Goal: Find specific page/section: Find specific page/section

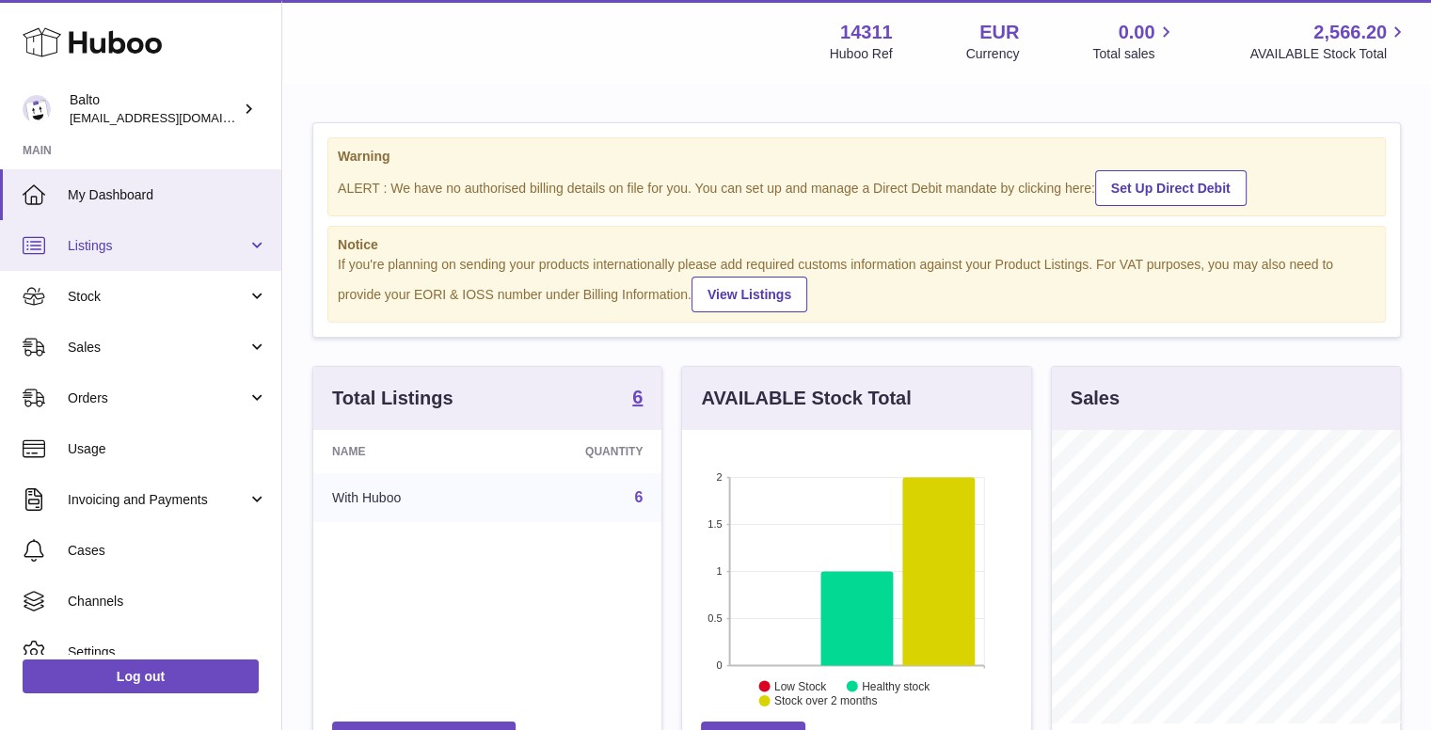
scroll to position [294, 353]
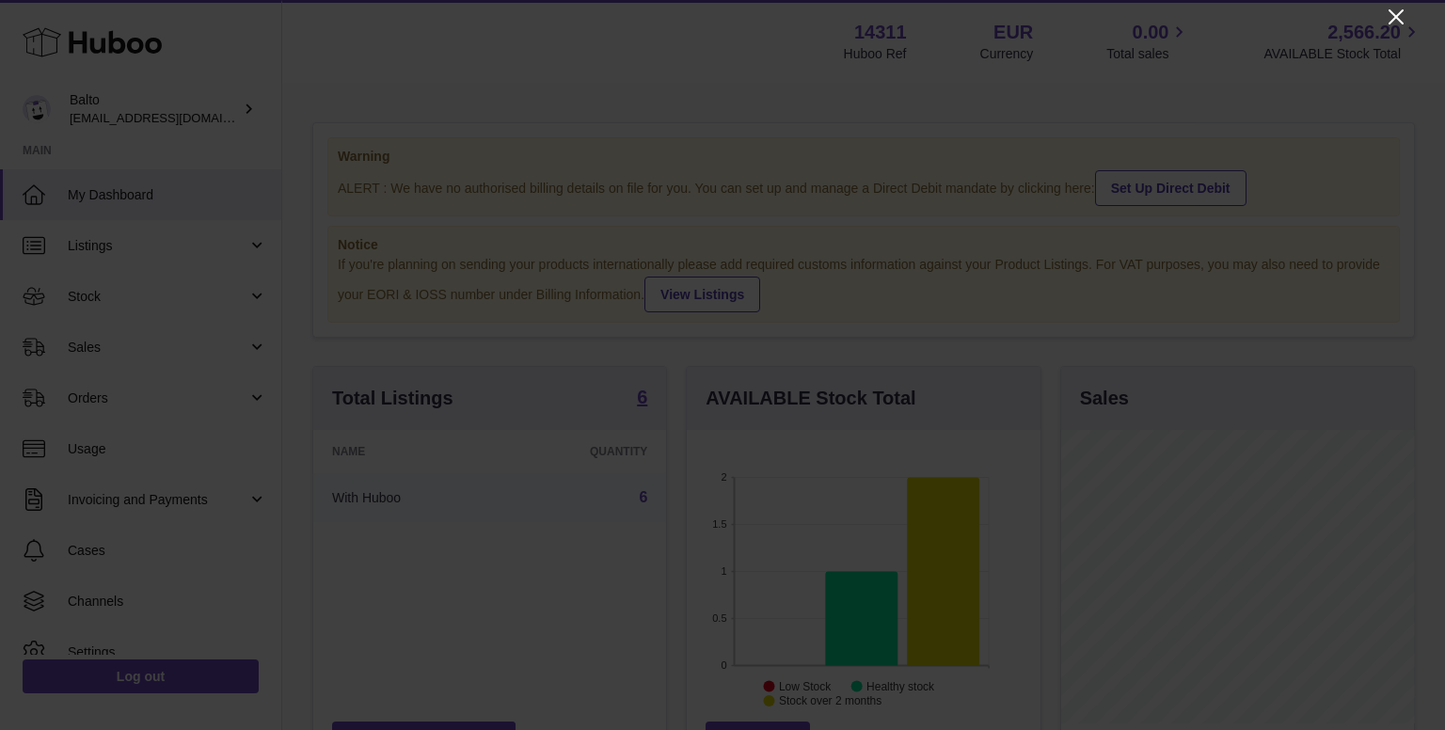
click at [1388, 19] on icon "Close" at bounding box center [1396, 17] width 23 height 23
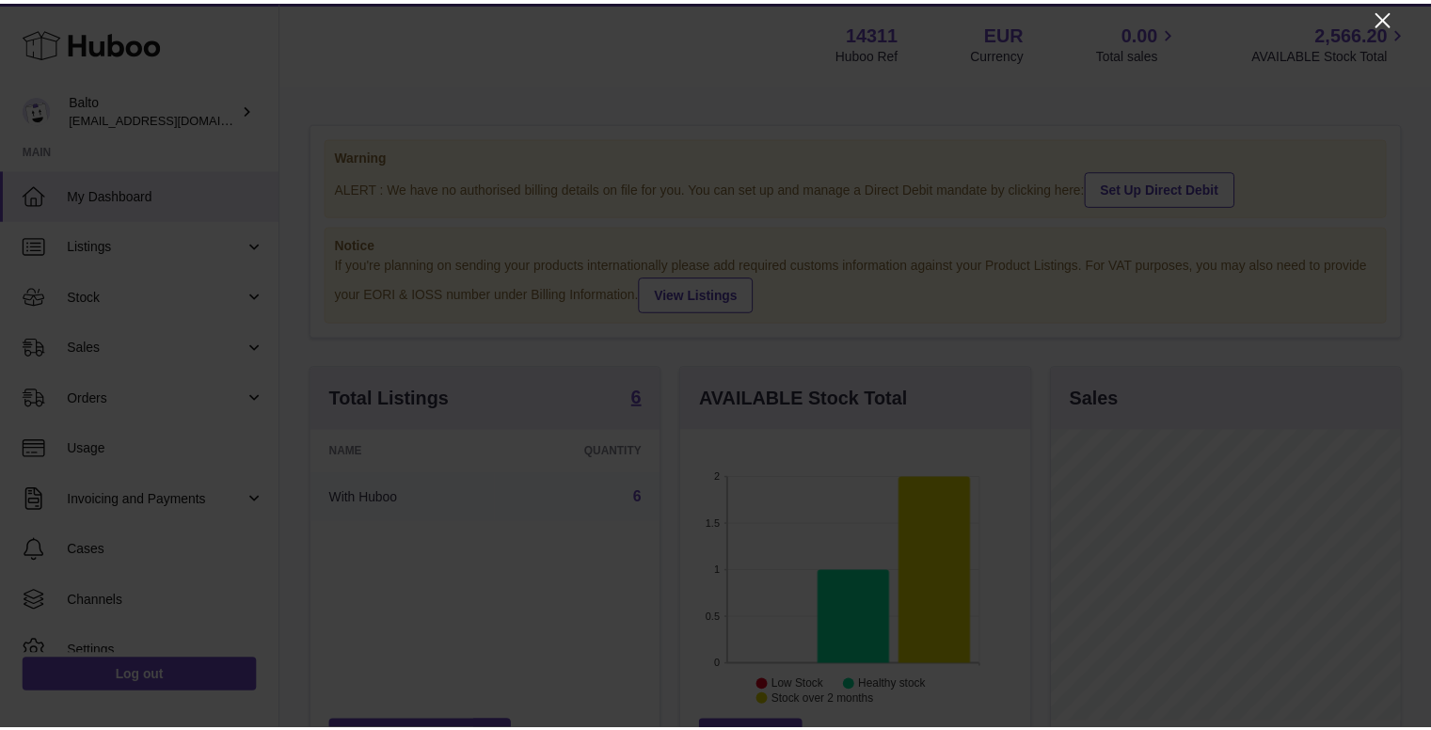
scroll to position [940514, 940458]
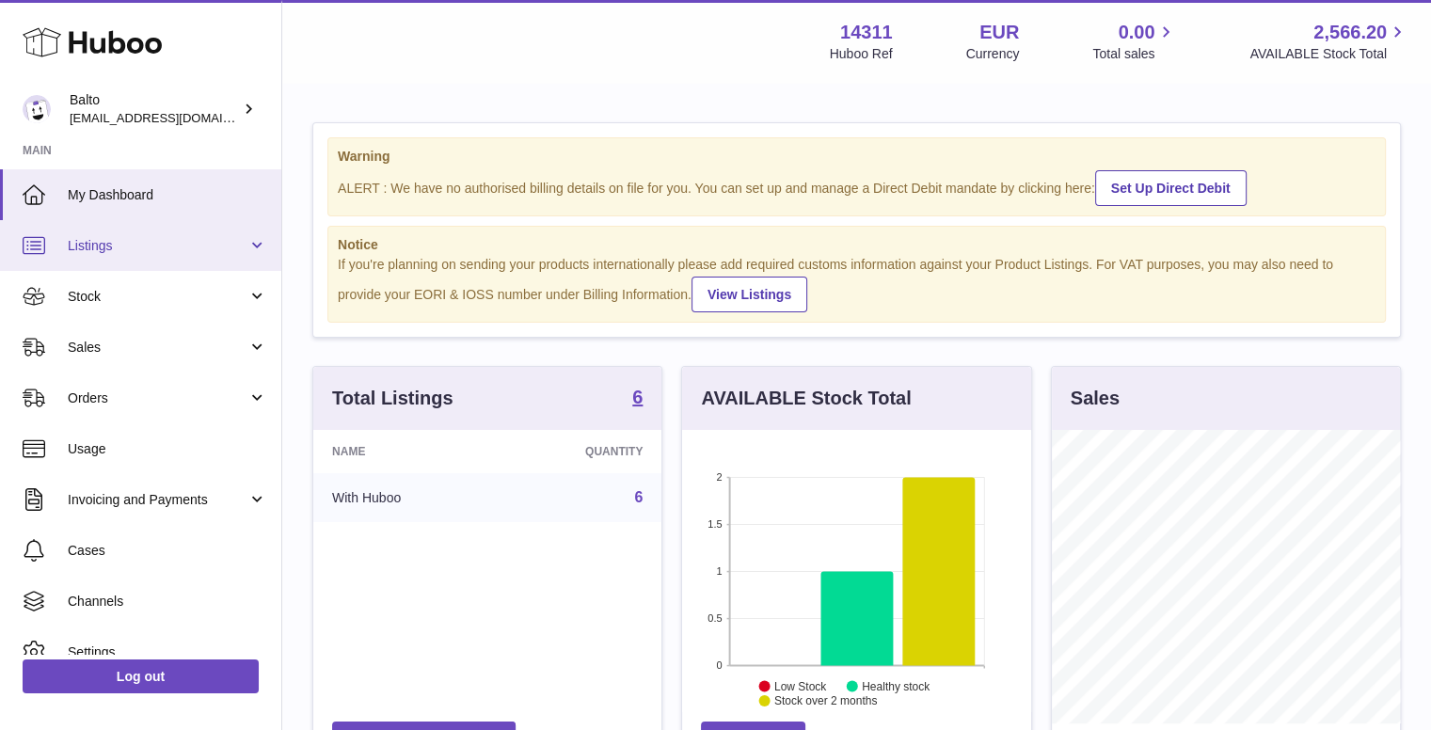
click at [111, 231] on link "Listings" at bounding box center [140, 245] width 281 height 51
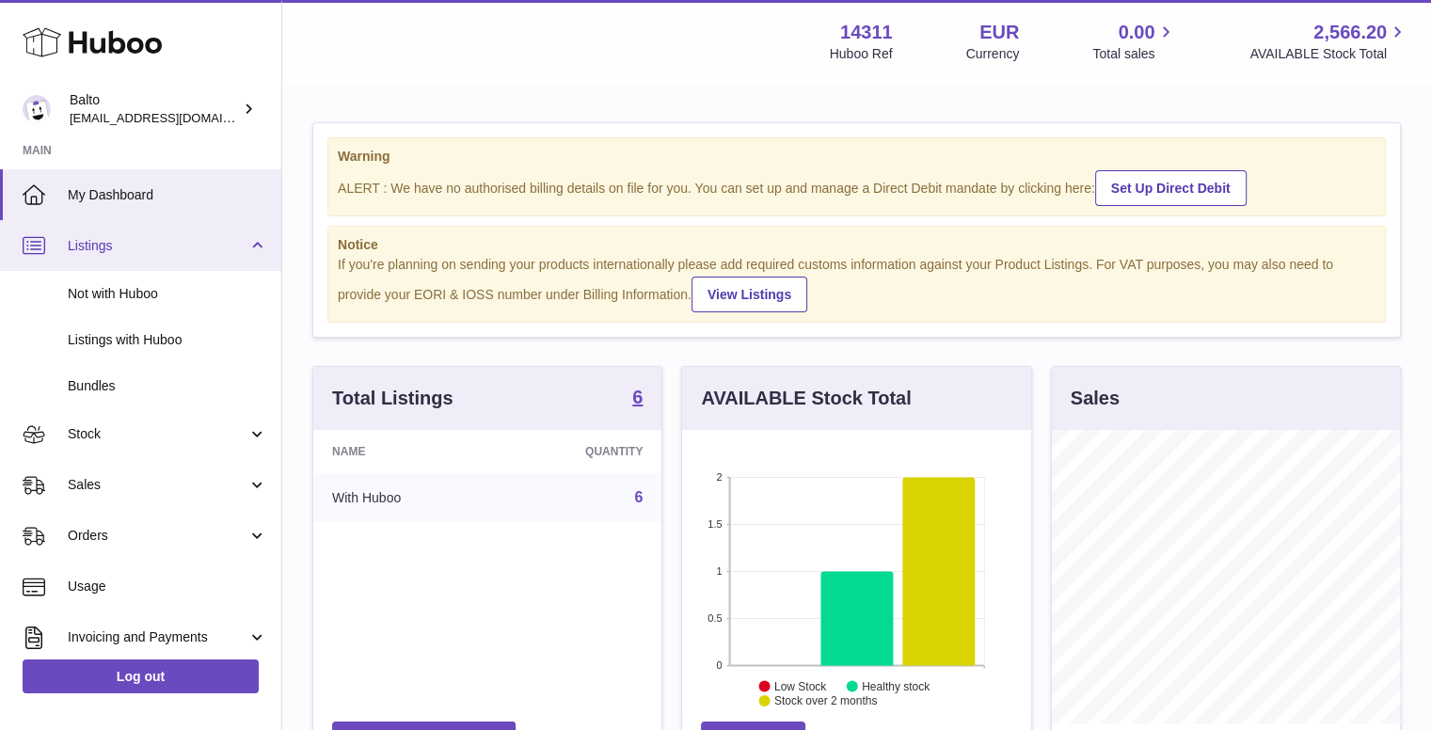
click at [111, 231] on link "Listings" at bounding box center [140, 245] width 281 height 51
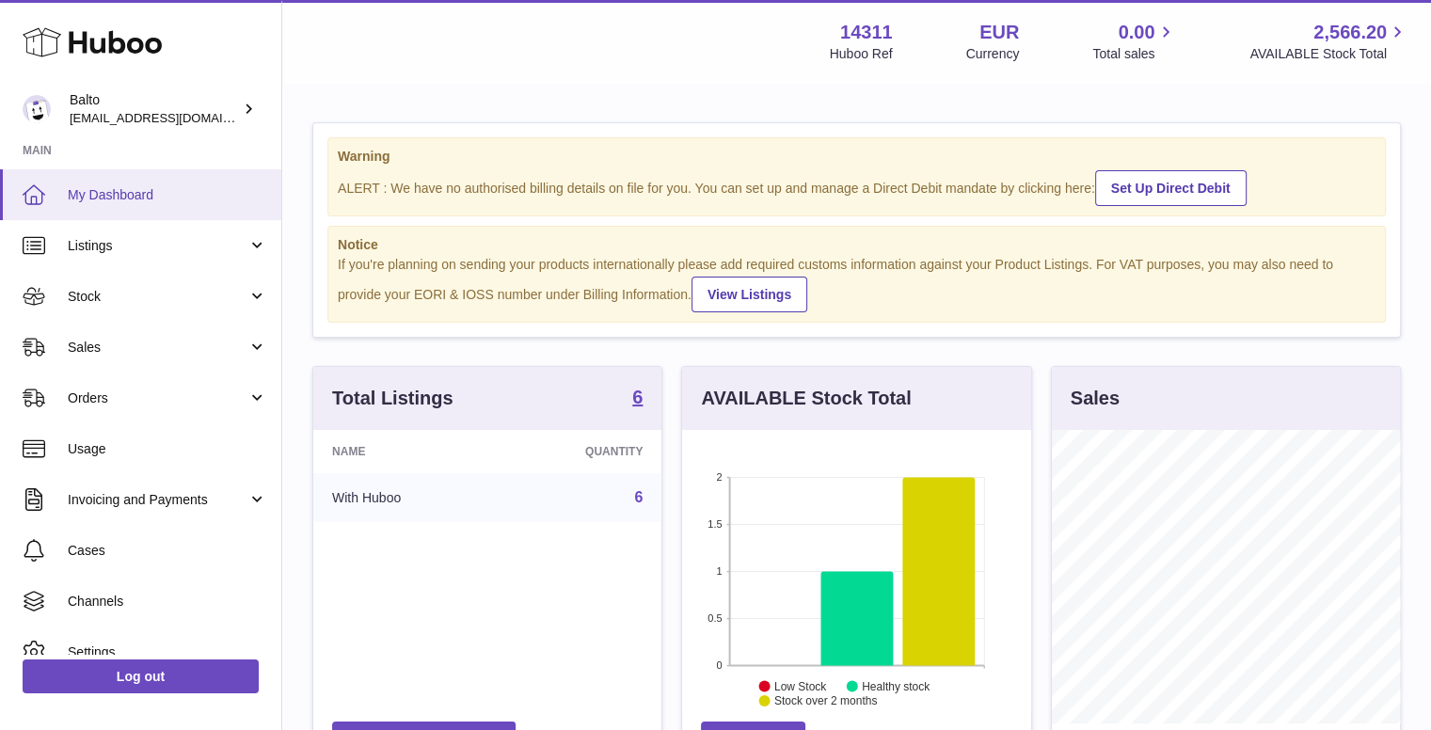
click at [128, 192] on span "My Dashboard" at bounding box center [167, 195] width 199 height 18
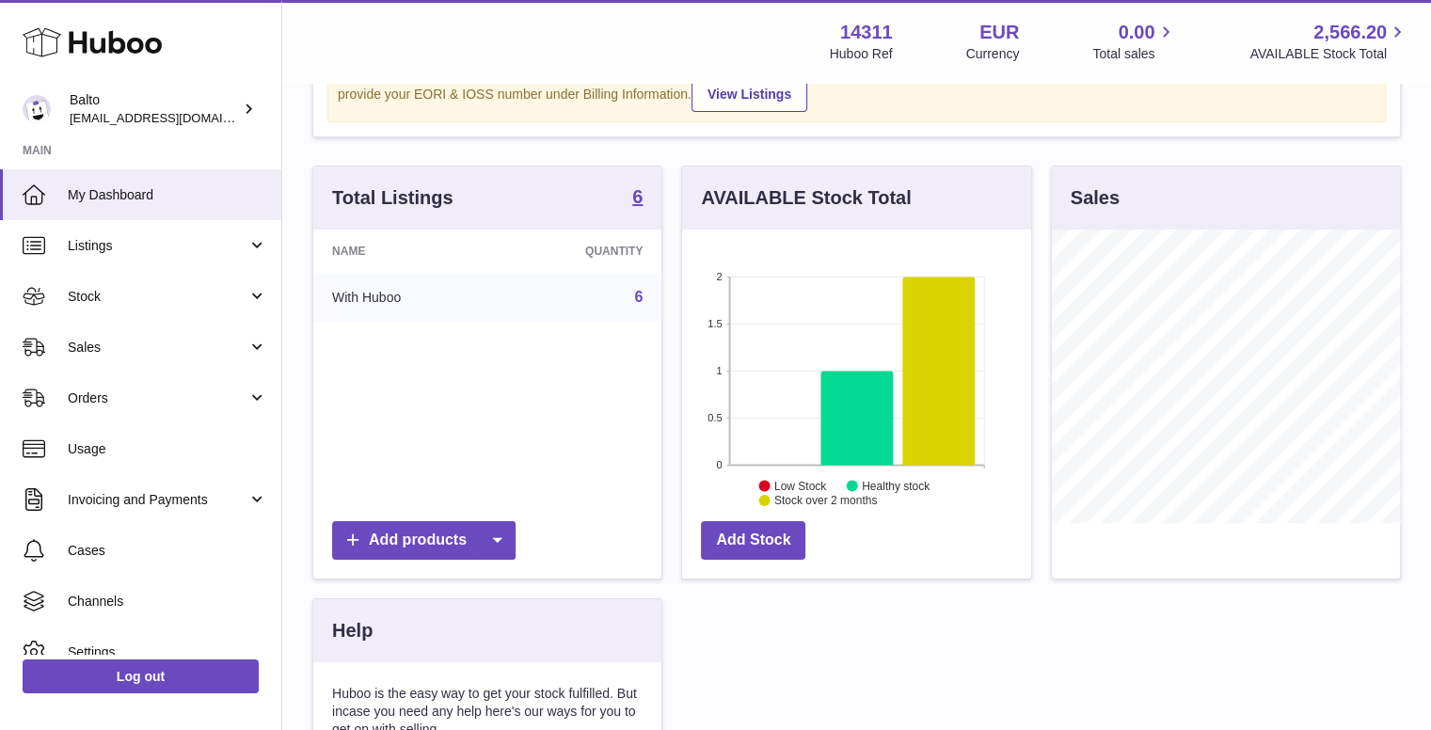
scroll to position [178, 0]
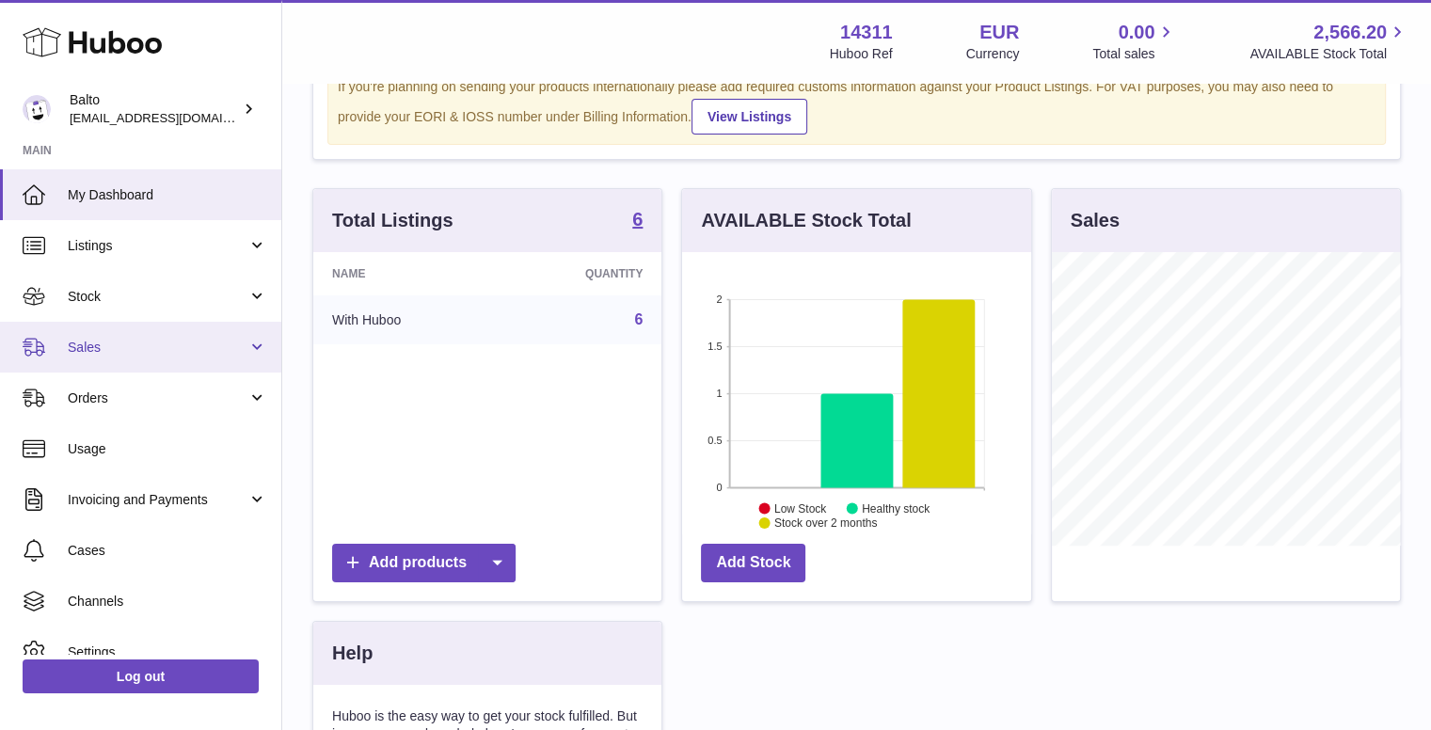
click at [143, 339] on span "Sales" at bounding box center [158, 348] width 180 height 18
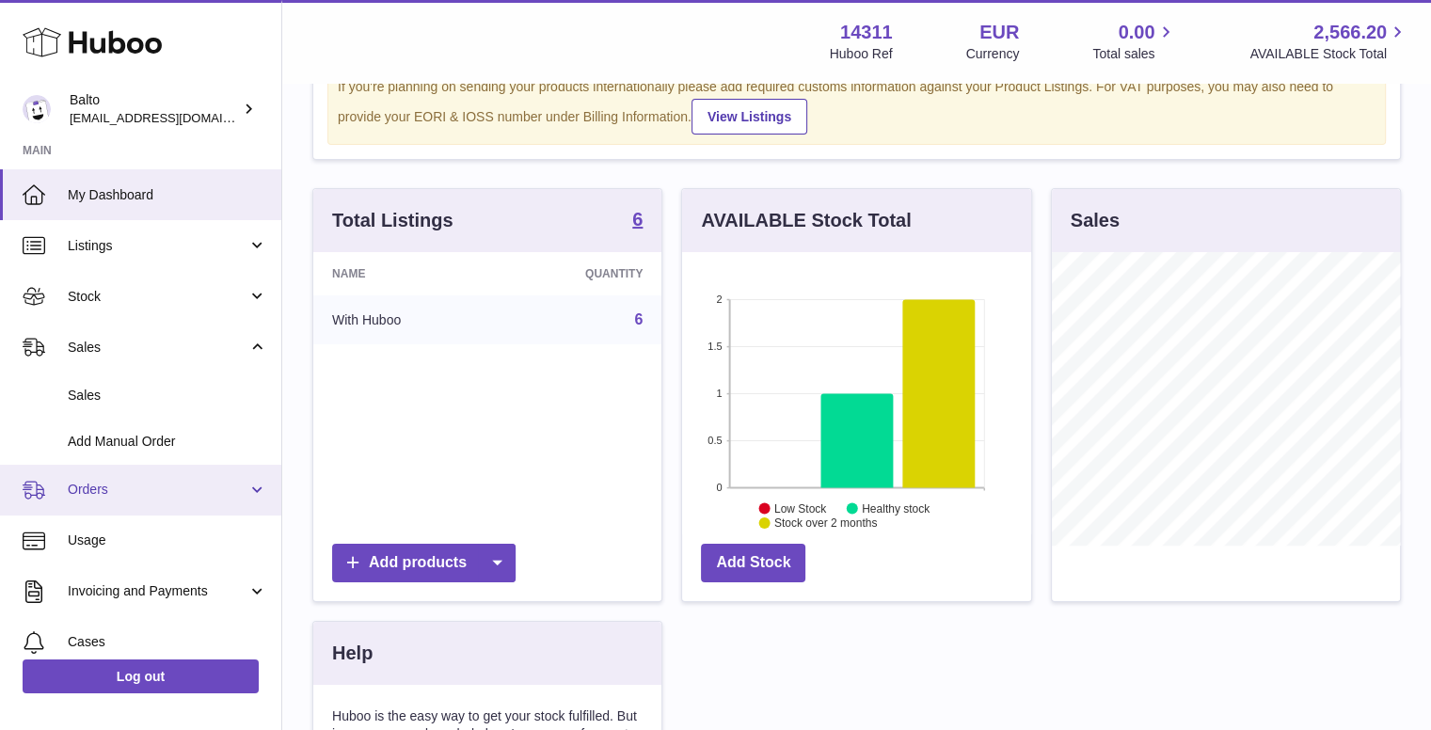
click at [148, 486] on span "Orders" at bounding box center [158, 490] width 180 height 18
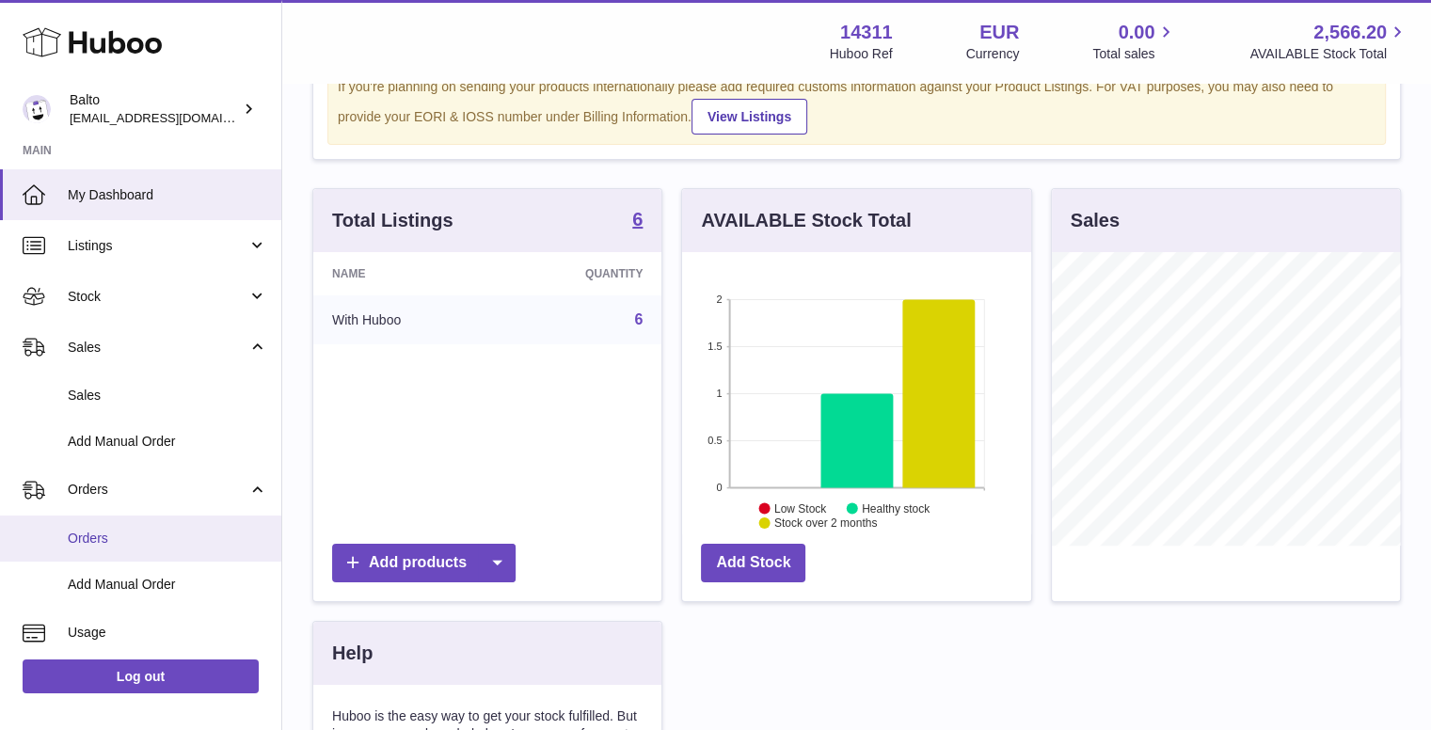
click at [139, 539] on span "Orders" at bounding box center [167, 539] width 199 height 18
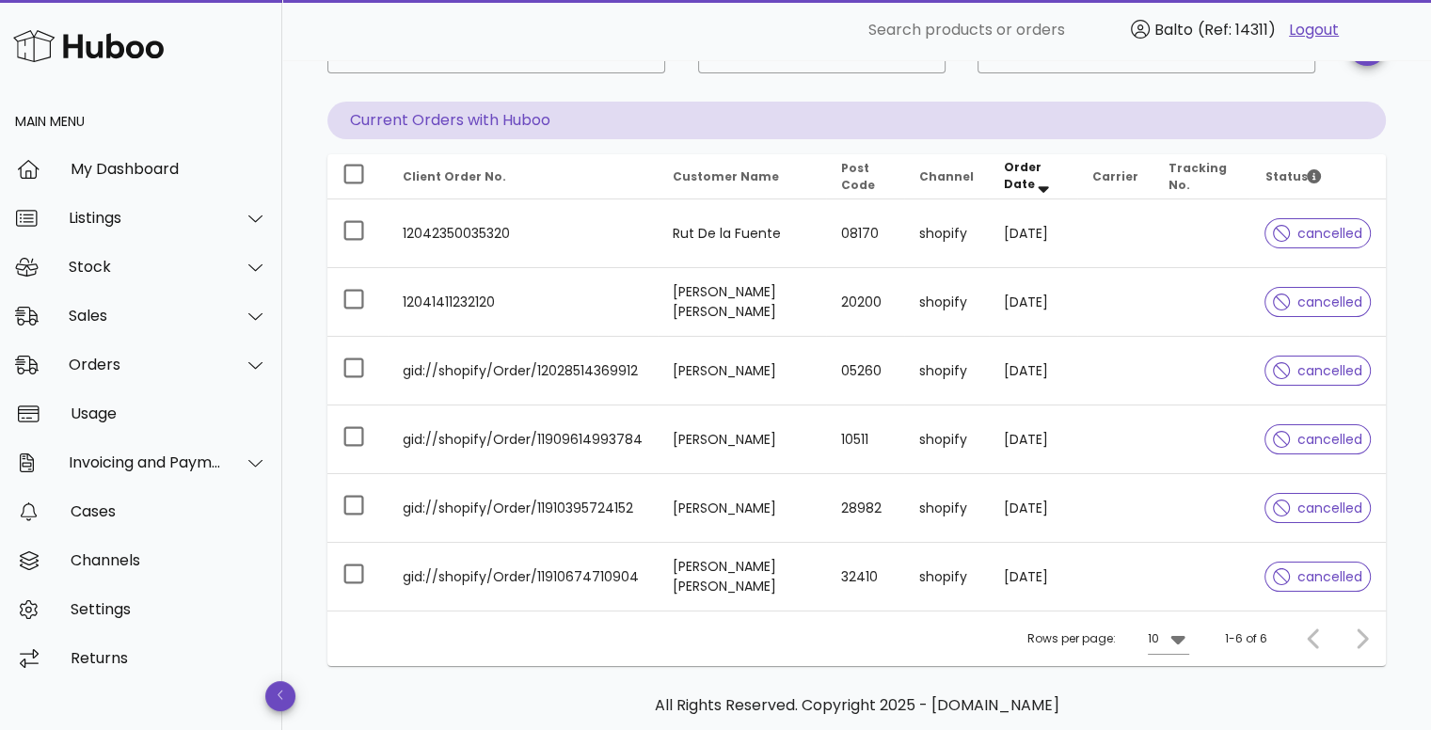
scroll to position [138, 0]
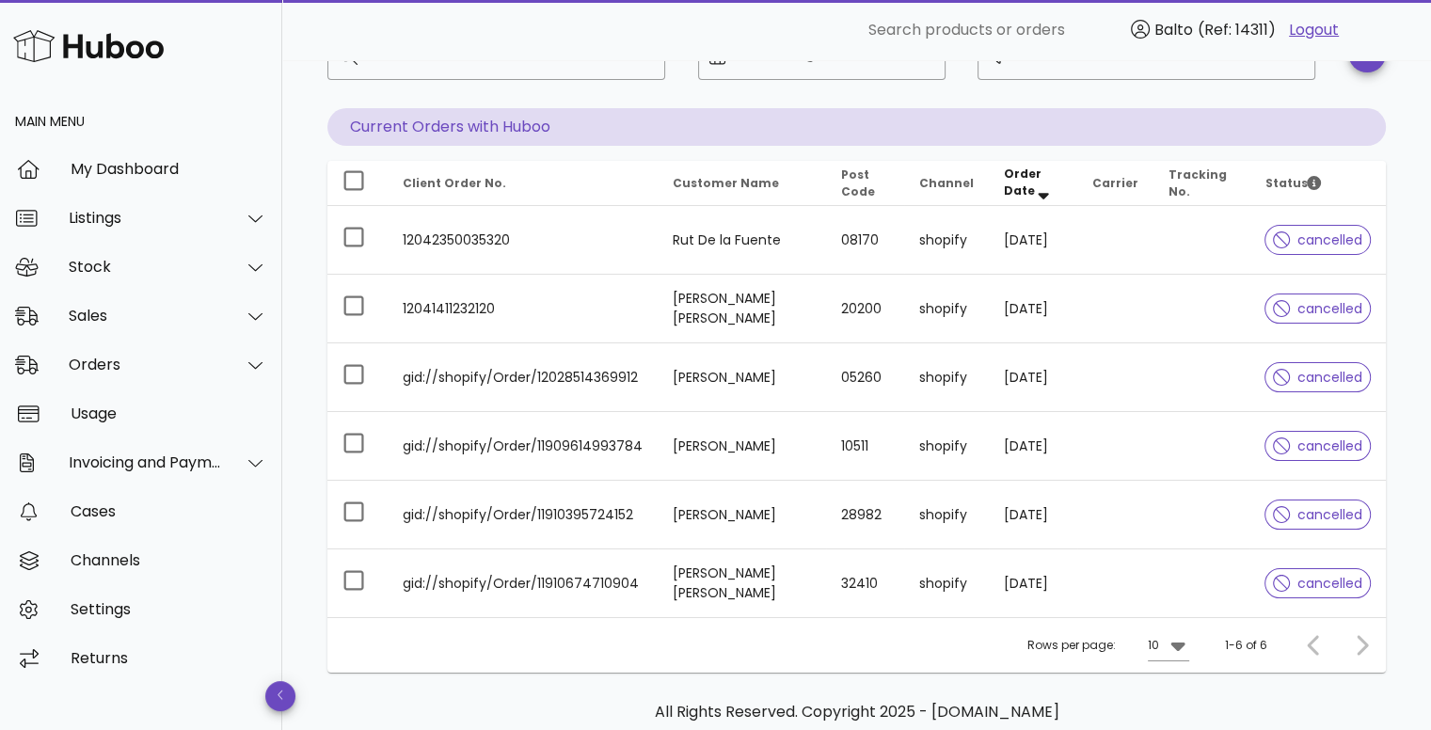
click at [484, 693] on div "All Rights Reserved. Copyright 2025 - [DOMAIN_NAME] help Website and Dashboard …" at bounding box center [856, 743] width 1058 height 141
